Goal: Transaction & Acquisition: Subscribe to service/newsletter

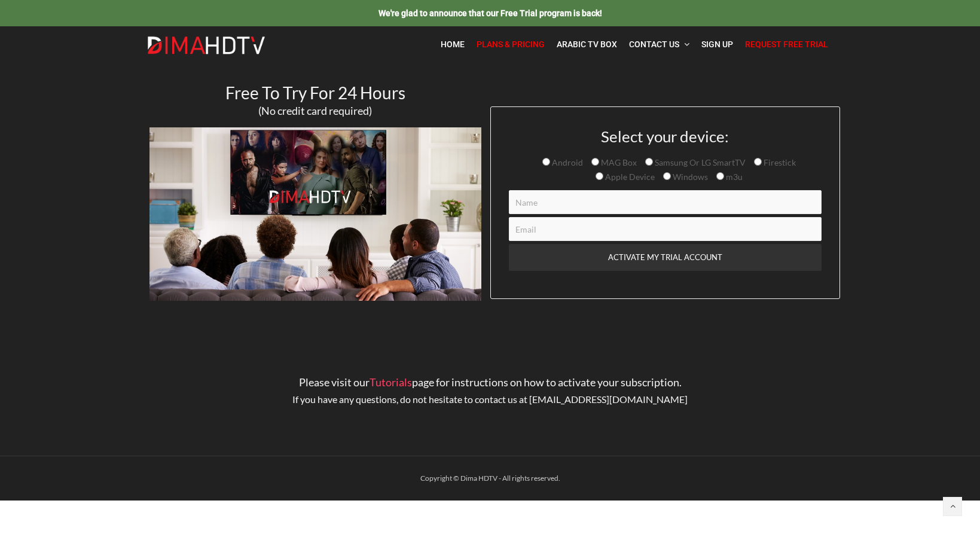
click at [530, 42] on span "Plans & Pricing" at bounding box center [511, 44] width 68 height 10
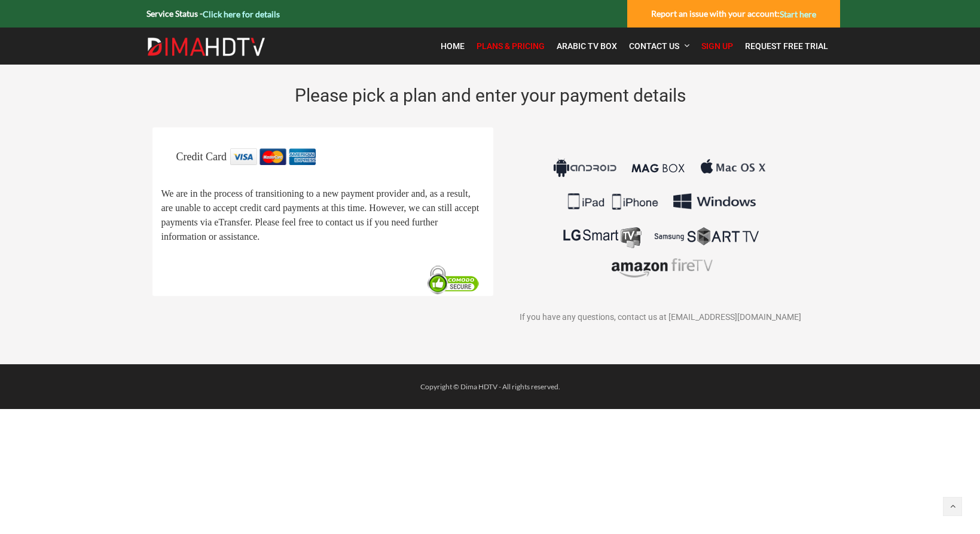
click at [709, 195] on img at bounding box center [661, 218] width 223 height 140
click at [453, 296] on img at bounding box center [454, 280] width 61 height 32
click at [526, 43] on span "Plans & Pricing" at bounding box center [511, 46] width 68 height 10
click at [684, 13] on strong "Report an issue with your account: Start here" at bounding box center [733, 13] width 165 height 10
